Goal: Task Accomplishment & Management: Manage account settings

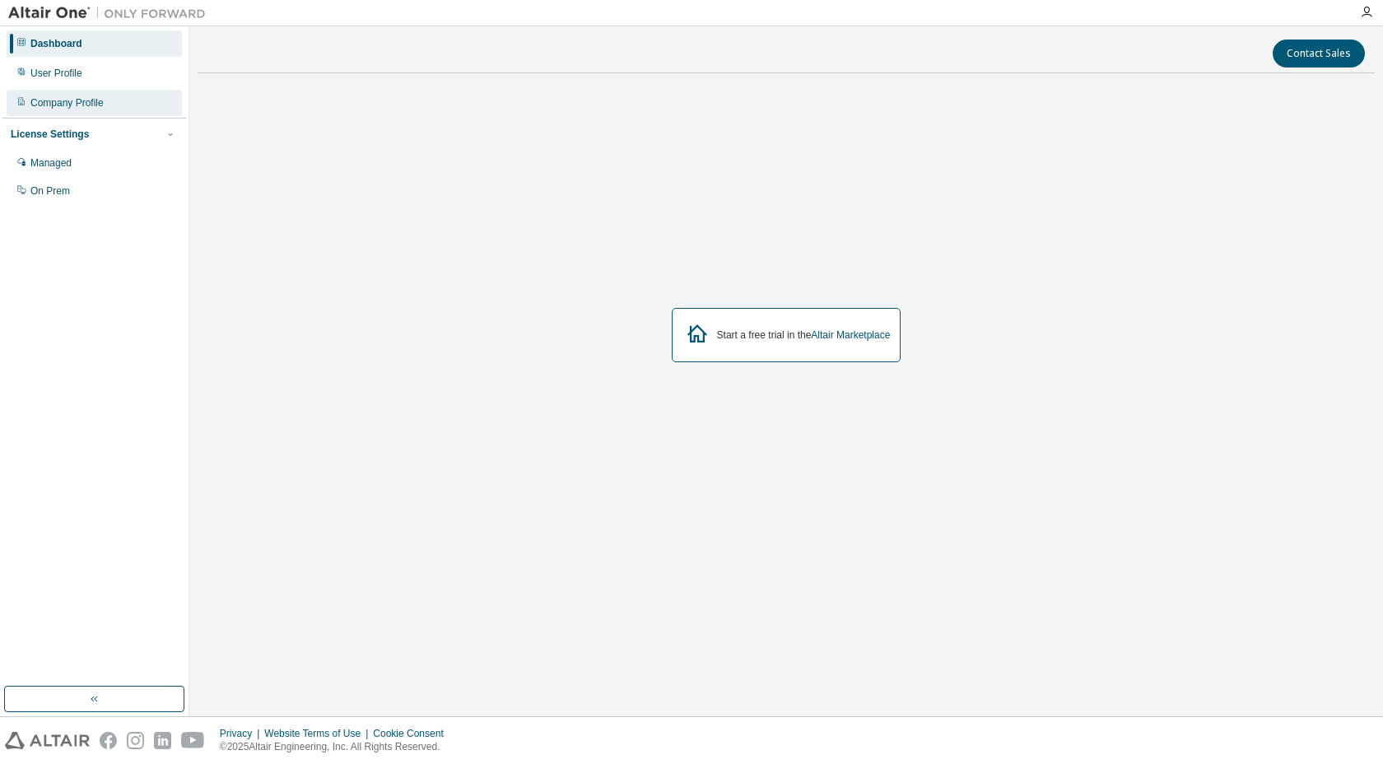
click at [73, 99] on div "Company Profile" at bounding box center [66, 102] width 73 height 13
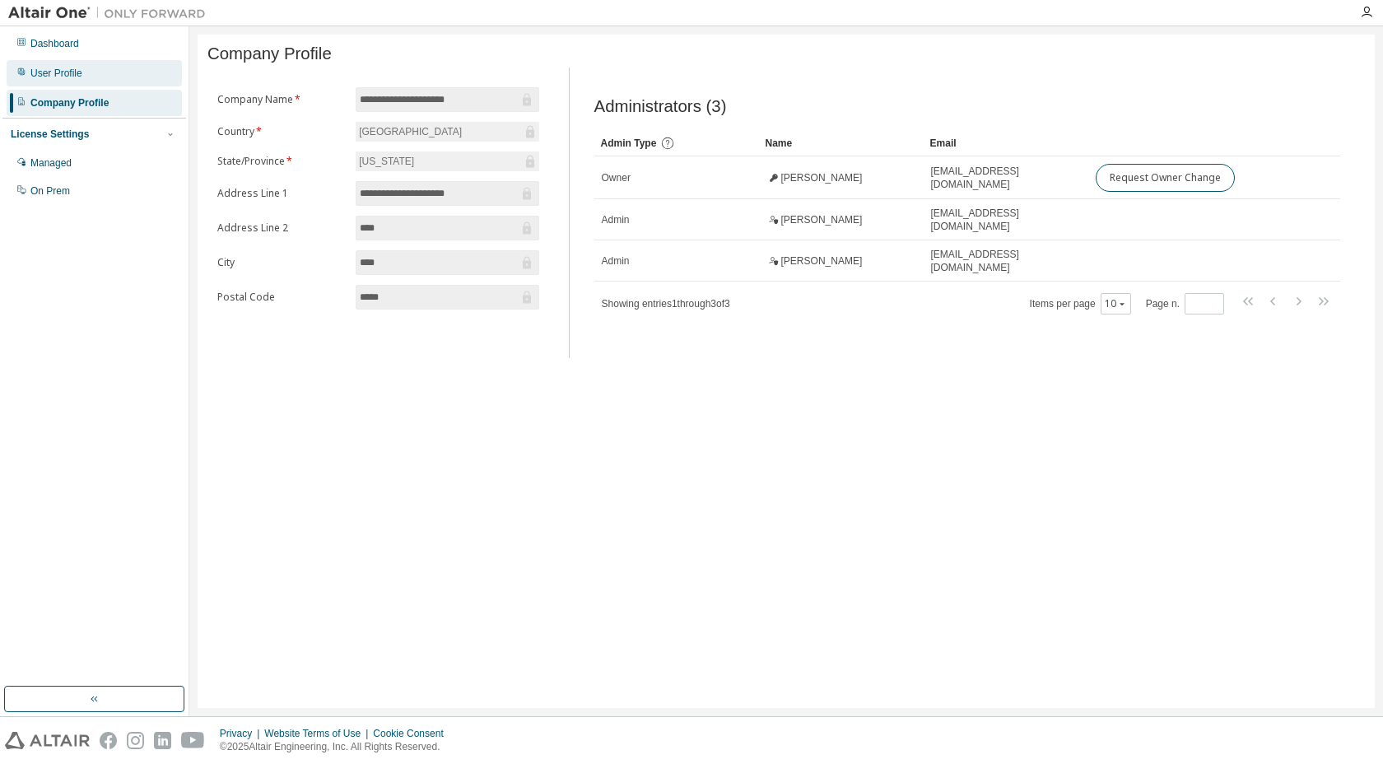
click at [73, 77] on div "User Profile" at bounding box center [56, 73] width 52 height 13
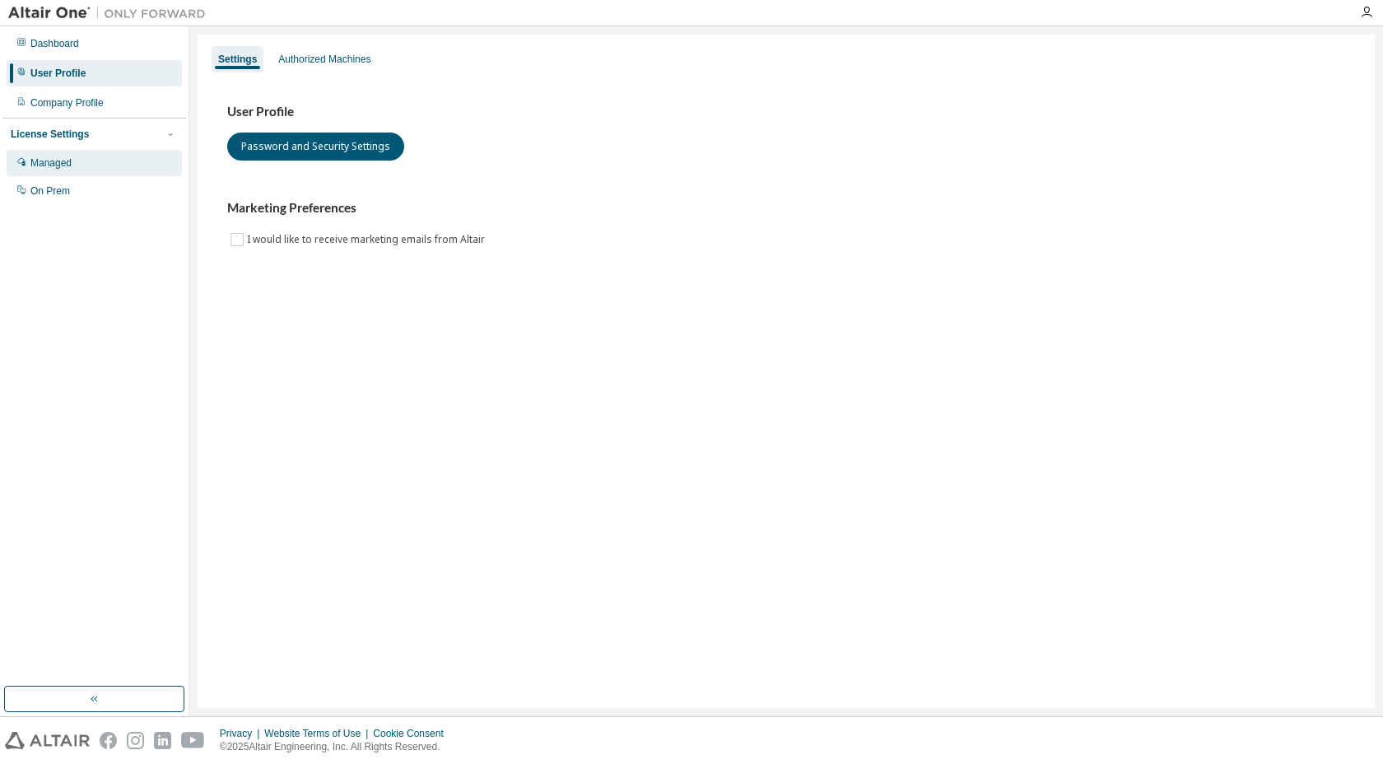
click at [66, 157] on div "Managed" at bounding box center [50, 162] width 41 height 13
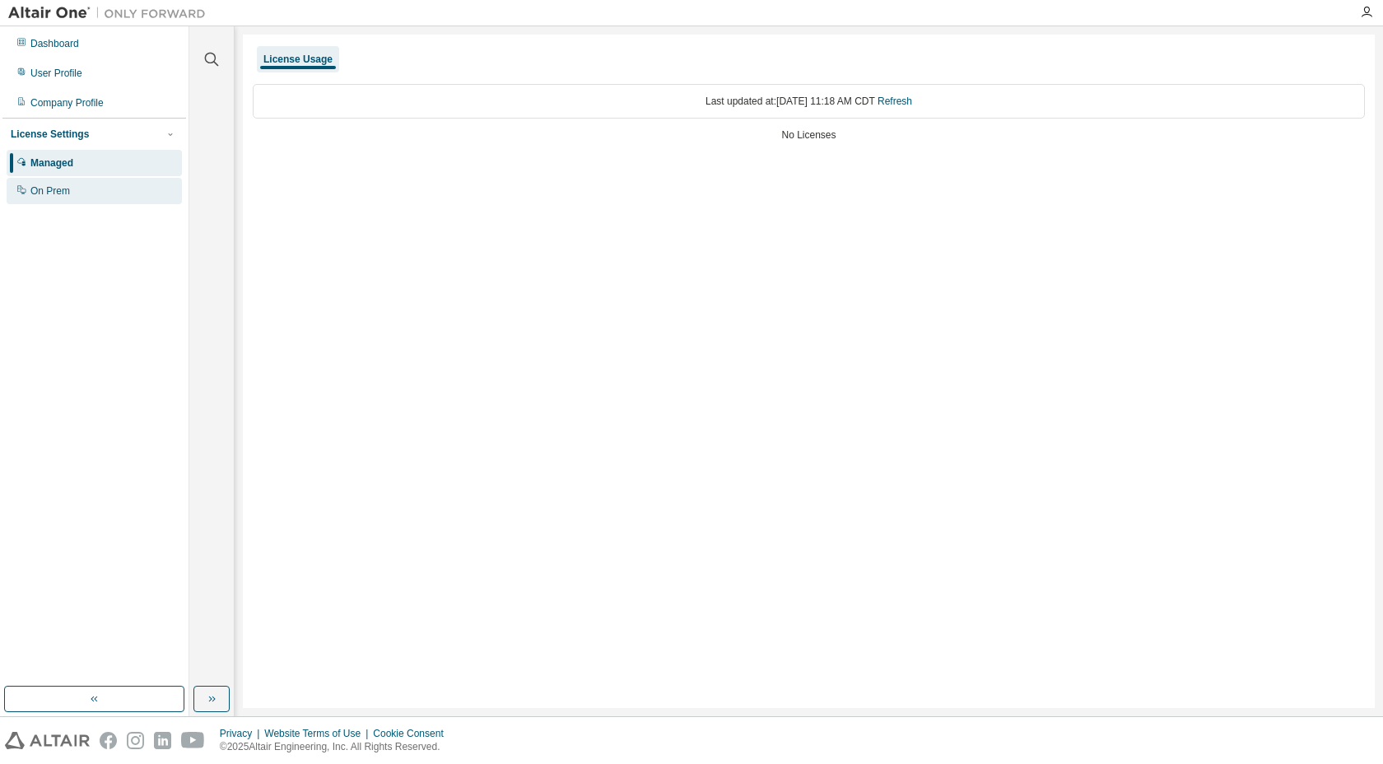
click at [105, 190] on div "On Prem" at bounding box center [94, 191] width 175 height 26
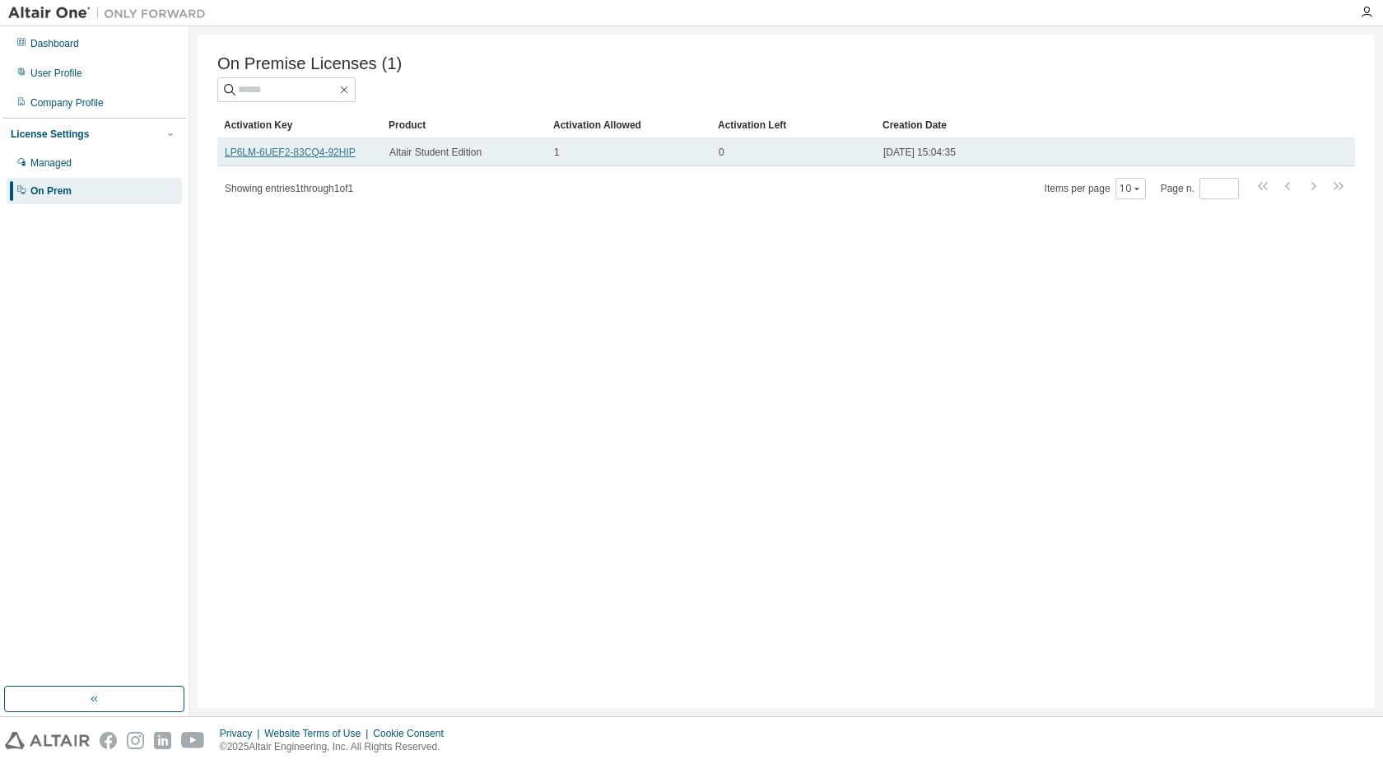
click at [288, 153] on link "LP6LM-6UEF2-83CQ4-92HIP" at bounding box center [290, 153] width 131 height 12
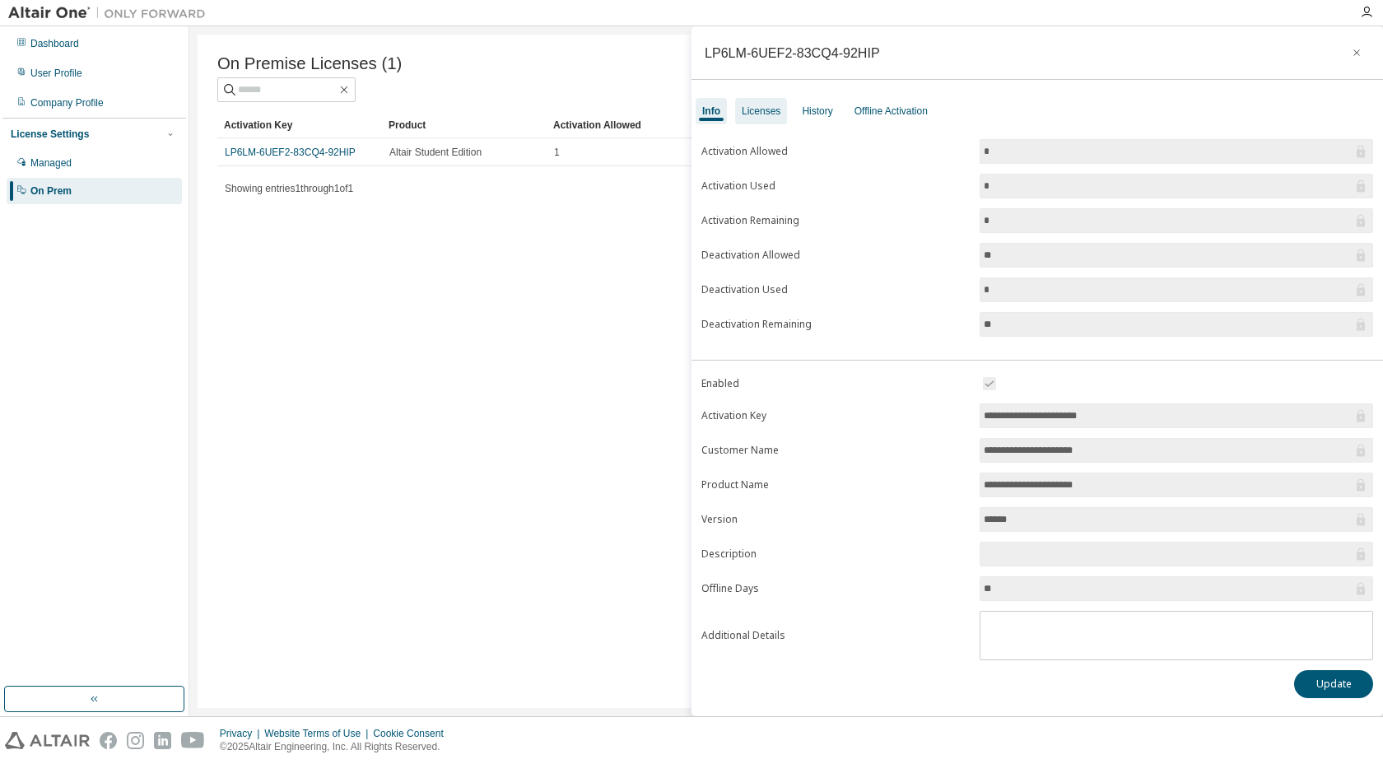
click at [758, 109] on div "Licenses" at bounding box center [761, 111] width 39 height 13
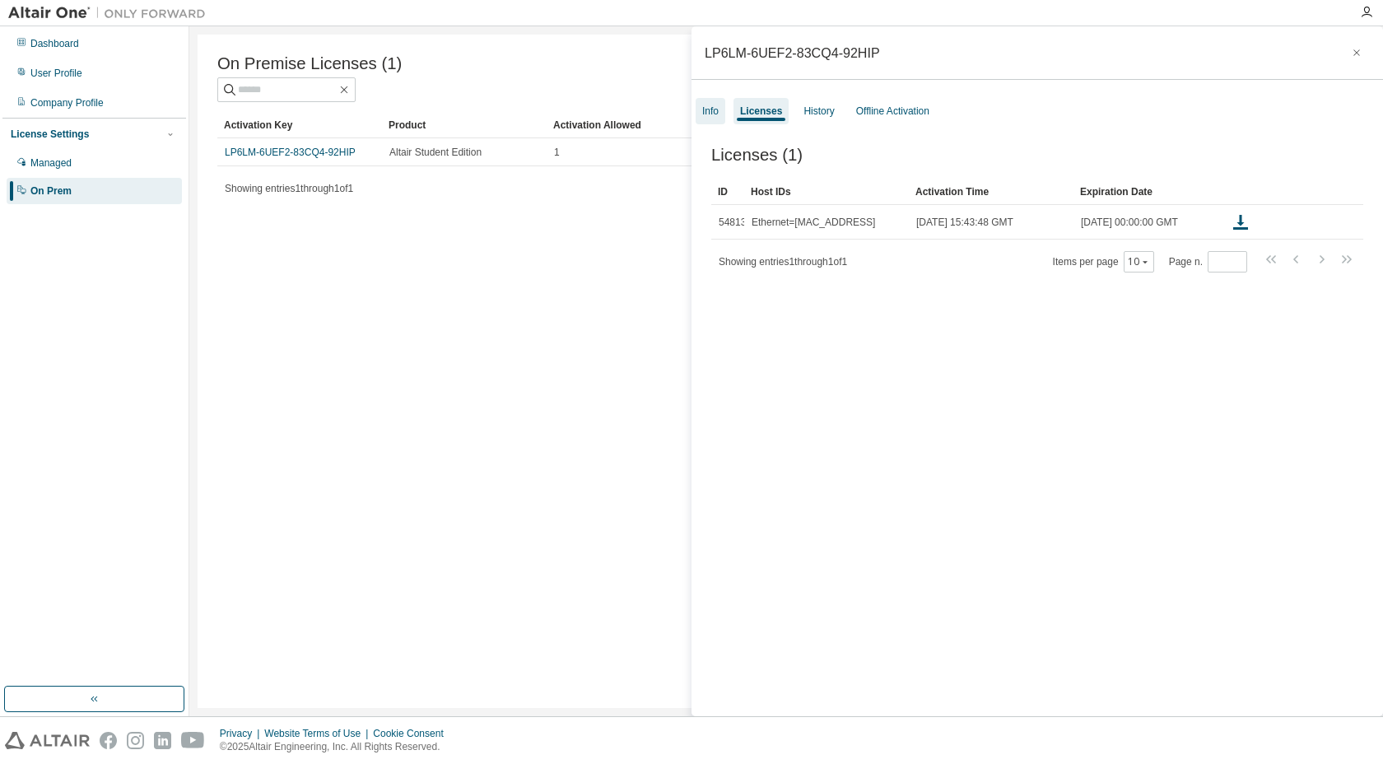
click at [696, 105] on div "Info" at bounding box center [711, 111] width 30 height 26
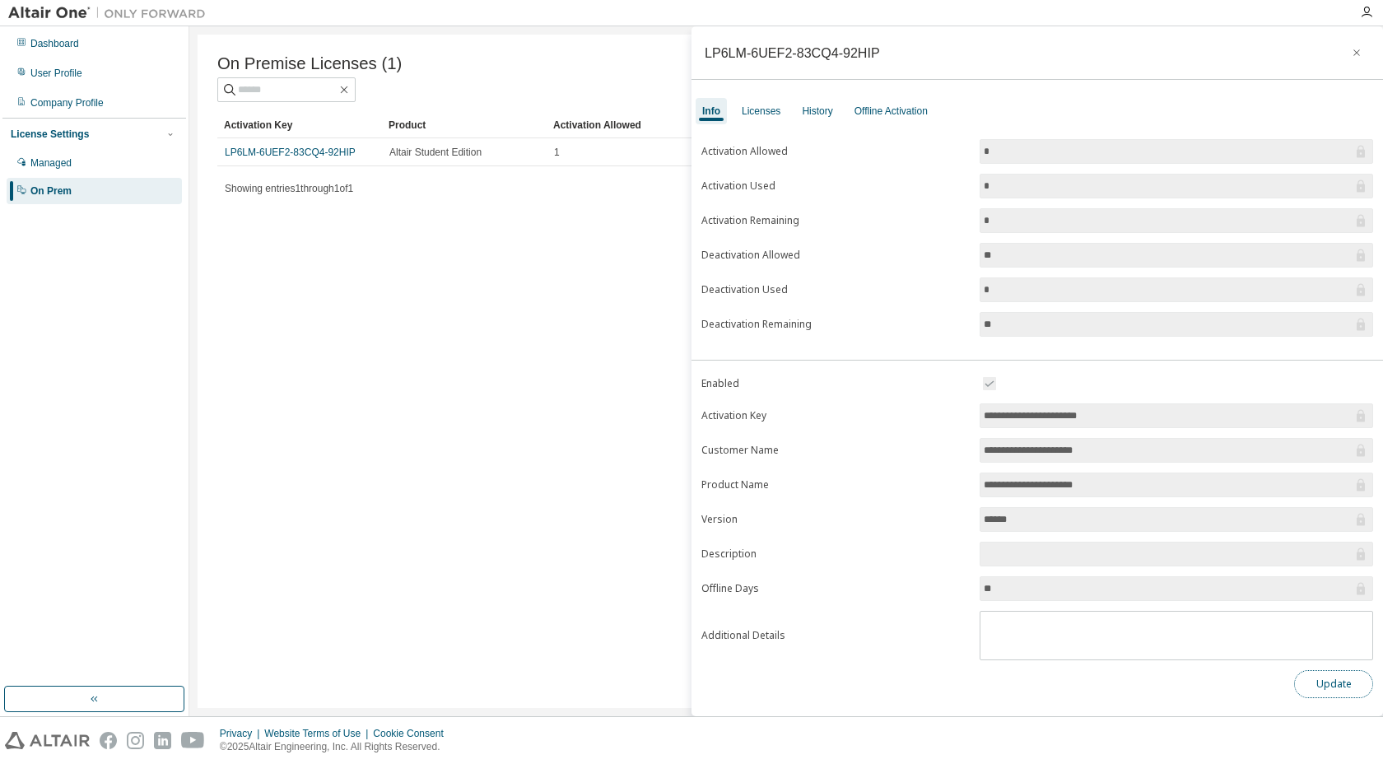
click at [1313, 687] on button "Update" at bounding box center [1333, 684] width 79 height 28
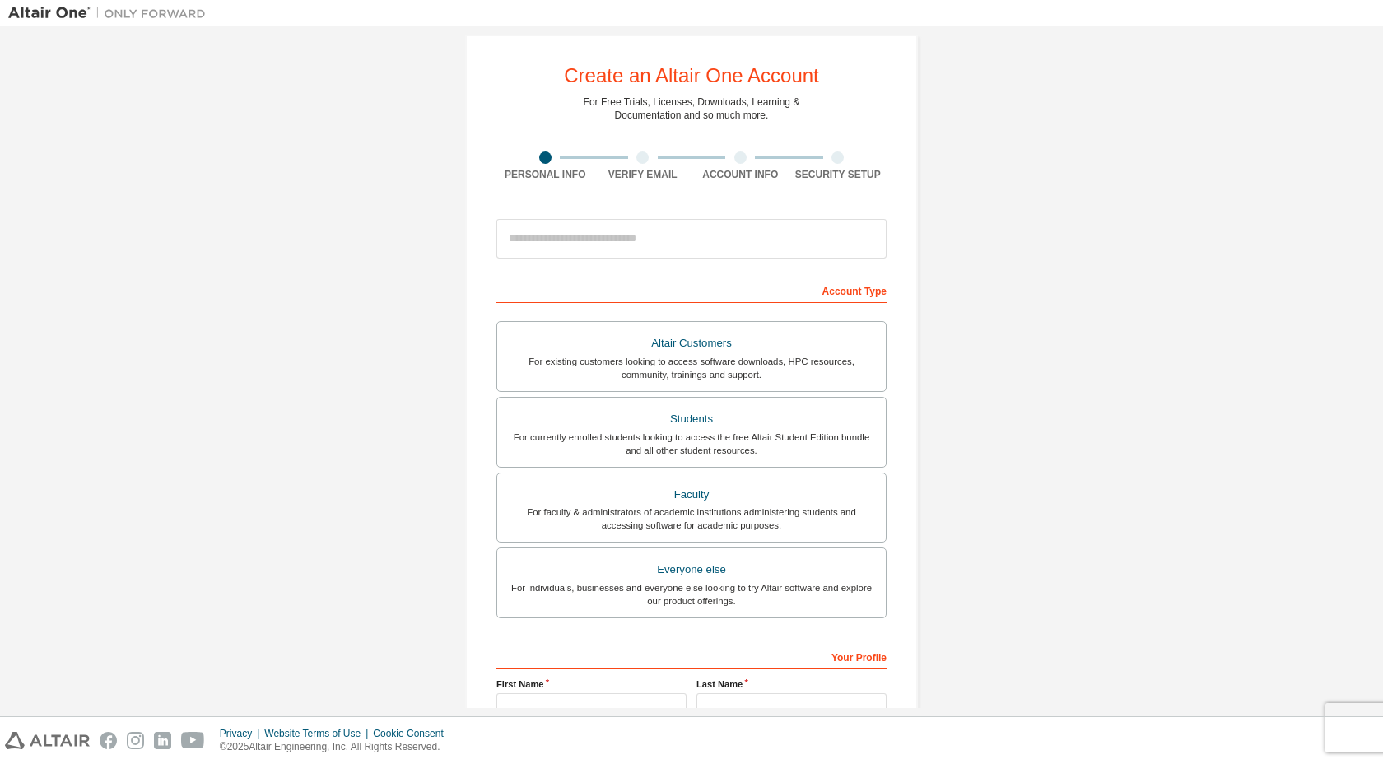
scroll to position [24, 0]
